Goal: Understand site structure: Understand site structure

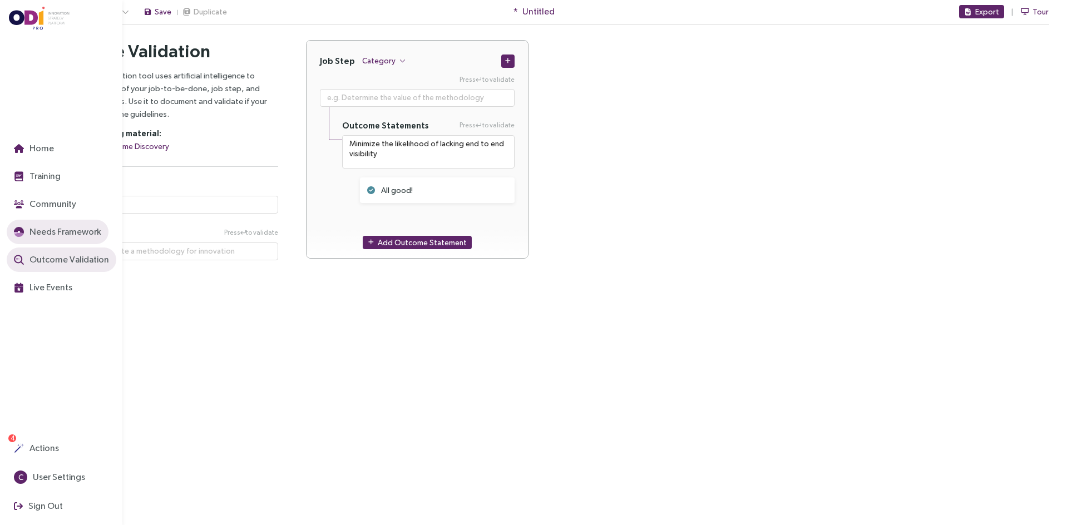
click at [62, 229] on span "Needs Framework" at bounding box center [64, 232] width 74 height 14
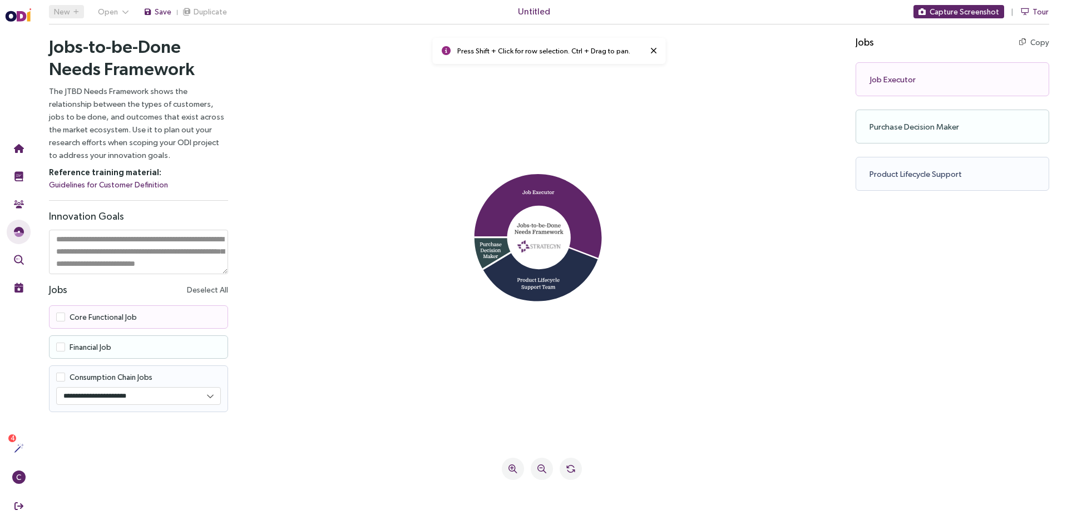
click at [895, 121] on div "Purchase Decision Maker Copy Copy as text" at bounding box center [953, 127] width 194 height 34
click at [901, 164] on div "Product Lifecycle Support Copy Copy as text" at bounding box center [953, 174] width 194 height 34
click at [545, 208] on rect at bounding box center [538, 237] width 63 height 63
click at [650, 53] on icon at bounding box center [653, 50] width 7 height 9
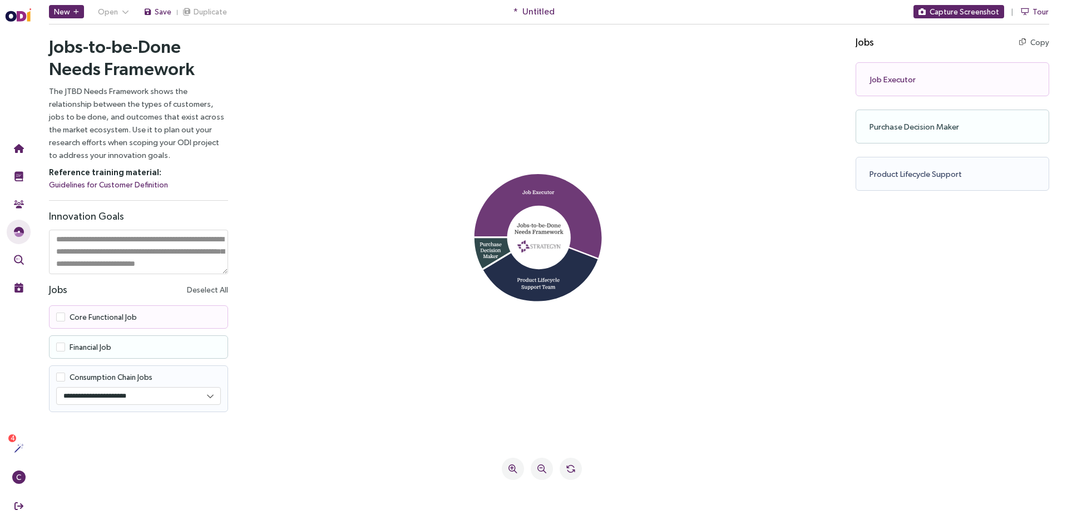
click at [545, 204] on icon at bounding box center [538, 216] width 127 height 85
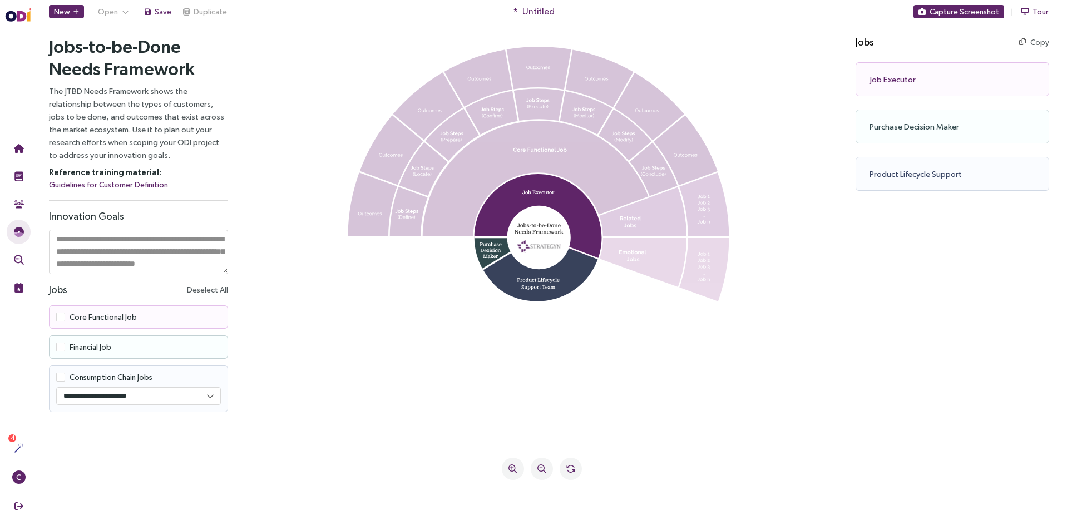
click at [539, 287] on icon at bounding box center [540, 270] width 115 height 64
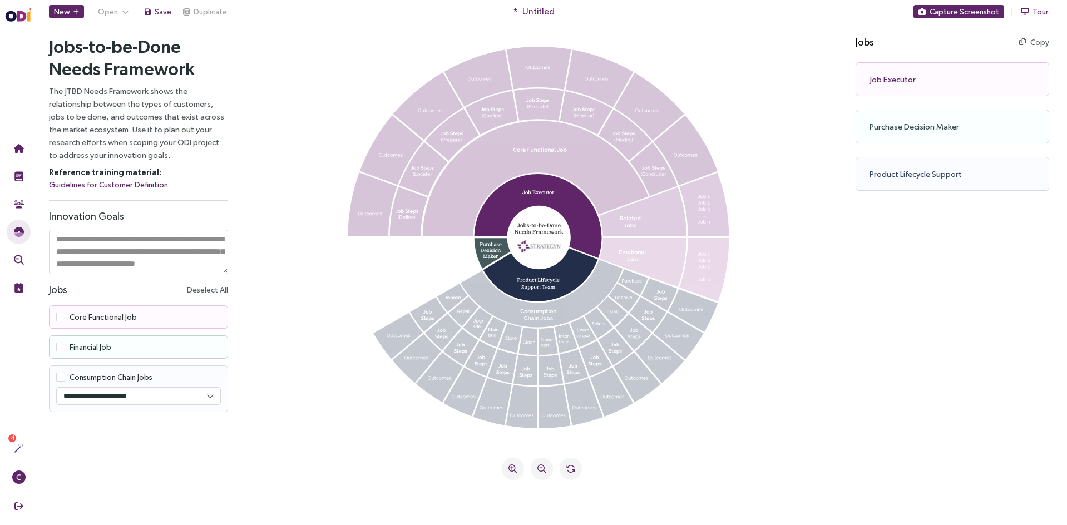
click at [488, 253] on icon at bounding box center [506, 251] width 63 height 37
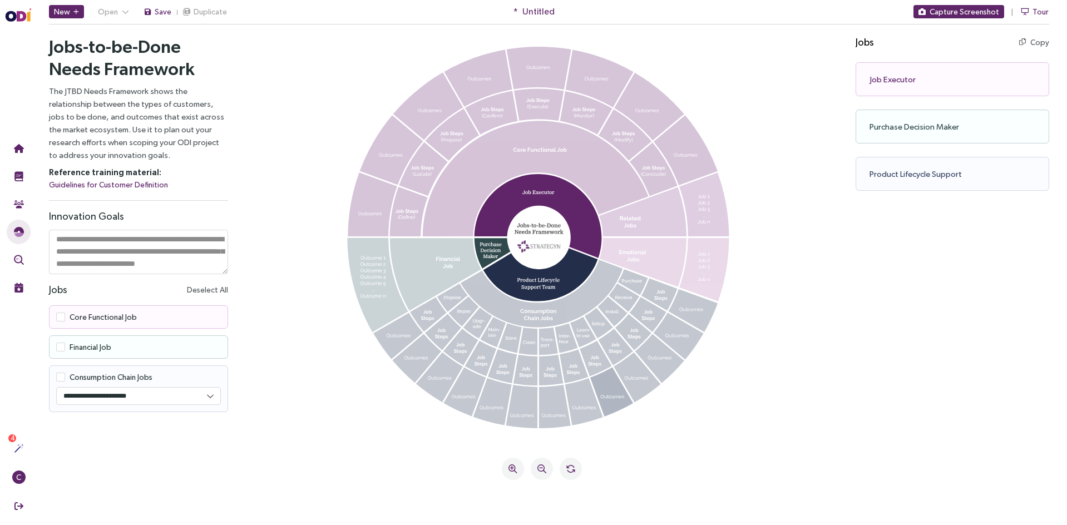
click at [594, 384] on icon at bounding box center [611, 392] width 43 height 50
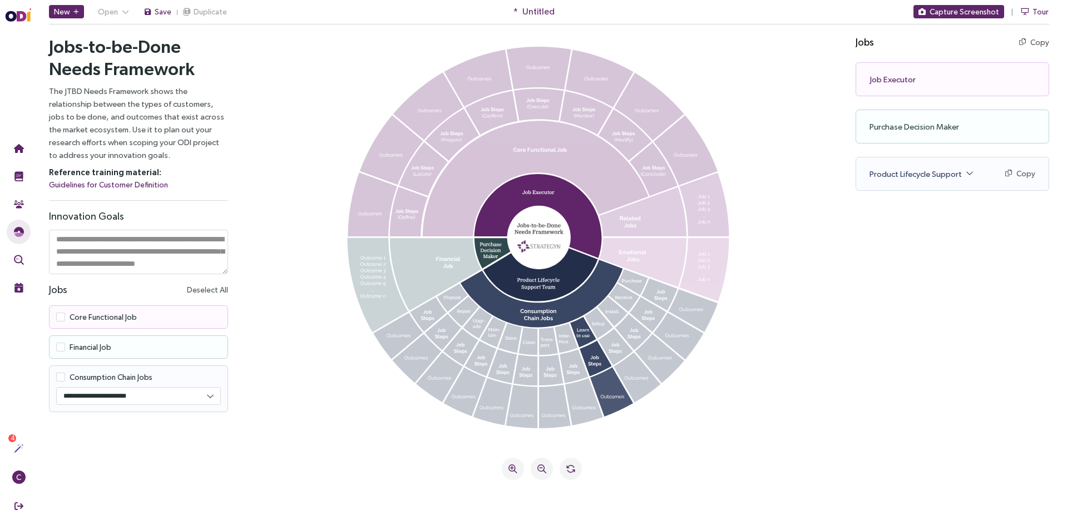
click at [604, 399] on icon at bounding box center [611, 392] width 43 height 50
click at [573, 307] on icon at bounding box center [542, 293] width 162 height 67
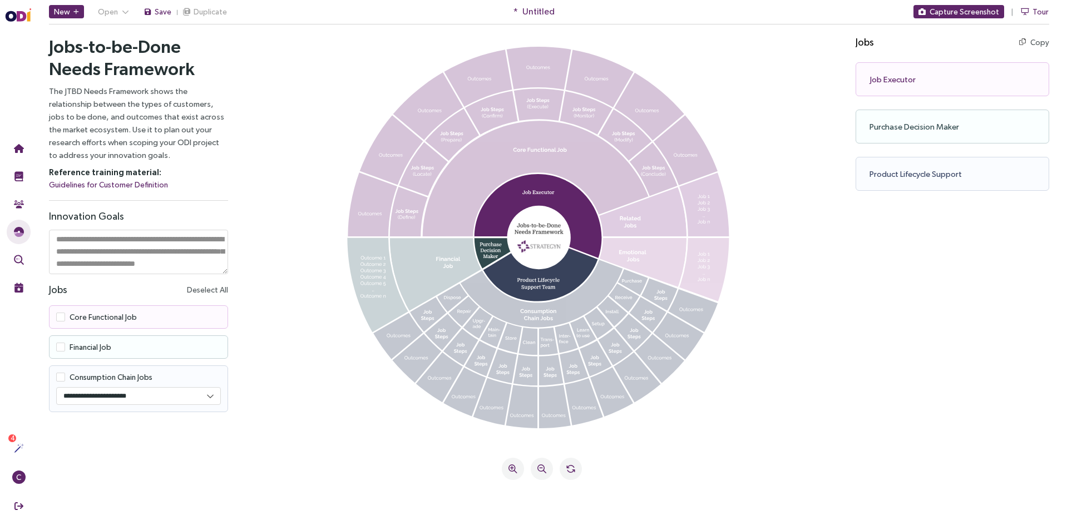
click at [555, 285] on icon at bounding box center [540, 270] width 115 height 64
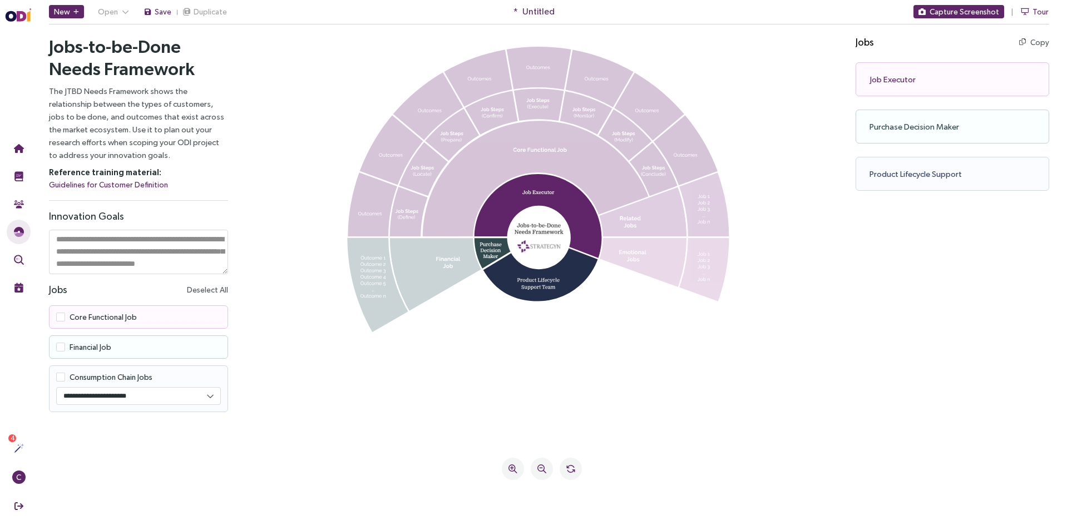
click at [554, 286] on g at bounding box center [540, 270] width 115 height 64
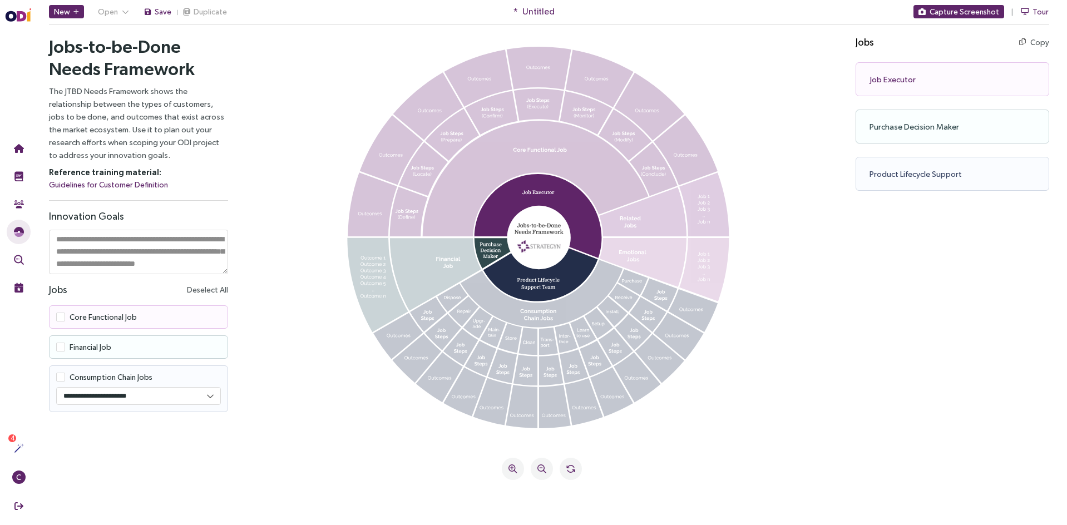
click at [562, 457] on div "Press Shift + Click for row selection. Ctrl + Drag to pan." at bounding box center [541, 270] width 601 height 486
click at [550, 399] on icon at bounding box center [555, 406] width 32 height 44
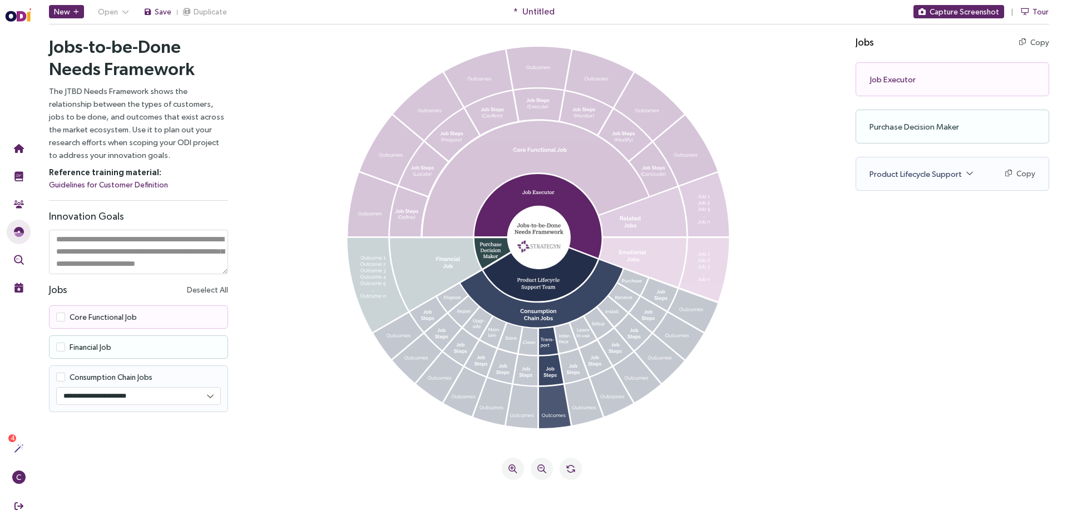
click at [545, 405] on icon at bounding box center [555, 406] width 32 height 44
click at [541, 340] on icon at bounding box center [548, 341] width 19 height 27
